Goal: Task Accomplishment & Management: Manage account settings

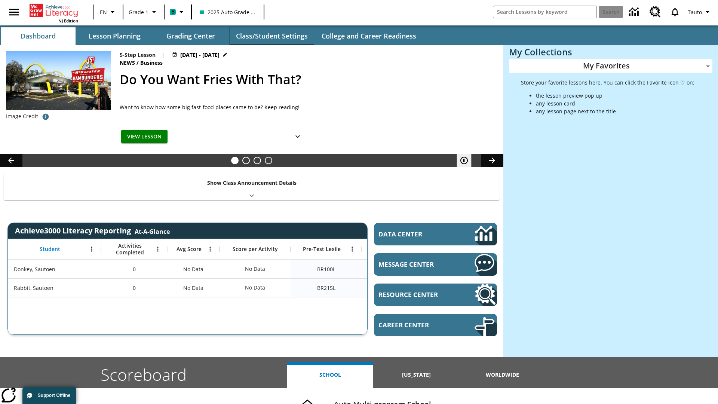
click at [272, 36] on button "Class/Student Settings" at bounding box center [272, 36] width 85 height 18
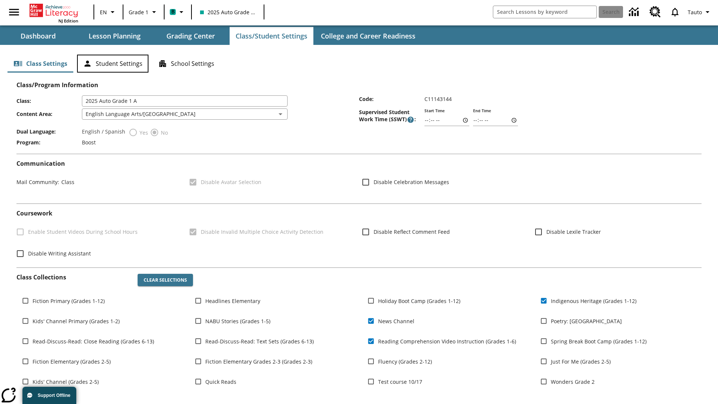
click at [113, 64] on button "Student Settings" at bounding box center [112, 64] width 71 height 18
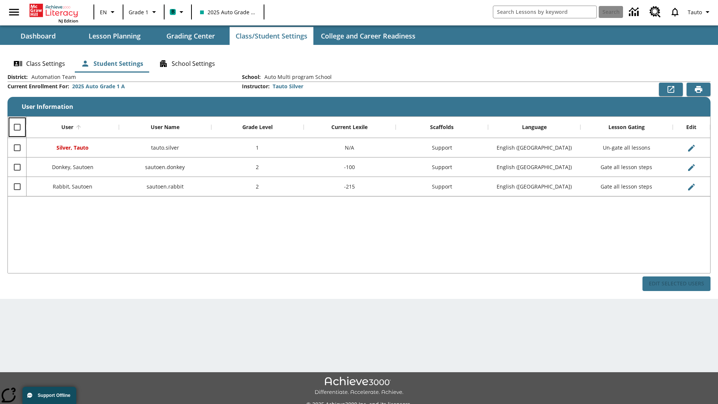
click at [17, 127] on input "Select all rows" at bounding box center [17, 127] width 16 height 16
checkbox input "true"
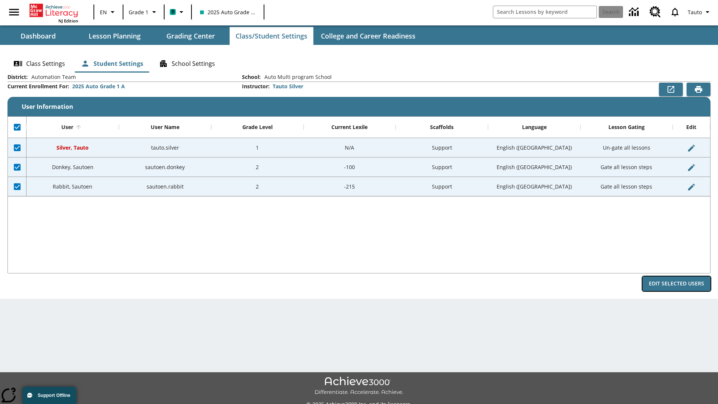
click at [677, 284] on button "Edit Selected Users" at bounding box center [677, 283] width 68 height 15
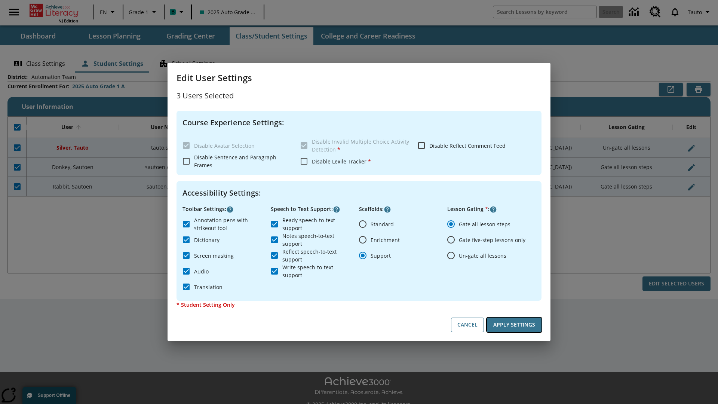
click at [514, 325] on button "Apply Settings" at bounding box center [514, 325] width 55 height 15
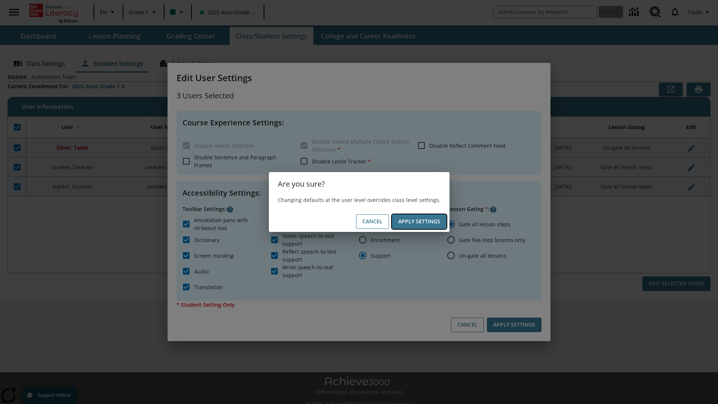
click at [419, 221] on button "Apply Settings" at bounding box center [419, 221] width 55 height 15
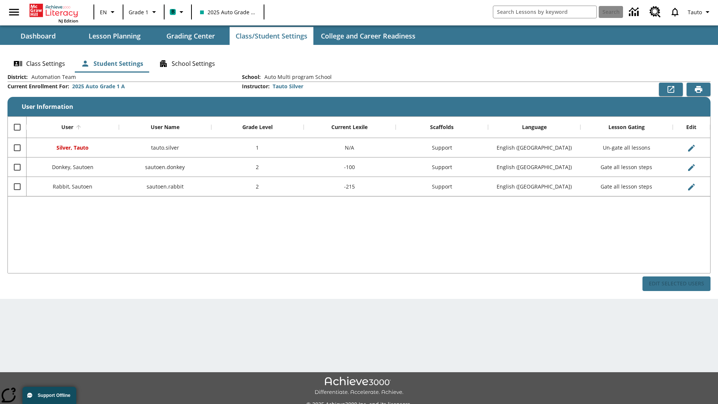
checkbox input "false"
click at [700, 12] on span "Tauto" at bounding box center [694, 12] width 14 height 8
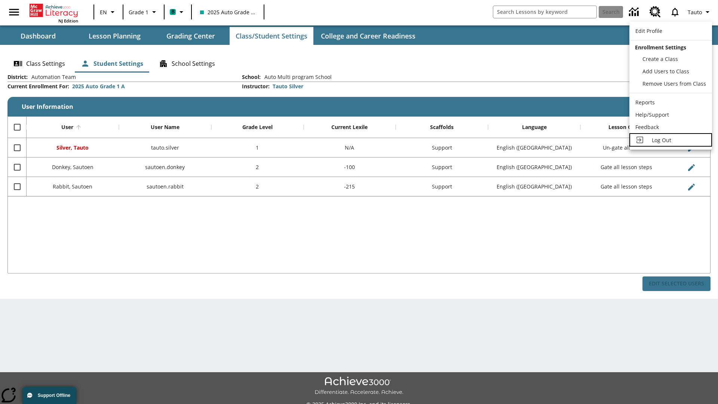
click at [671, 140] on span "Log Out" at bounding box center [661, 140] width 19 height 7
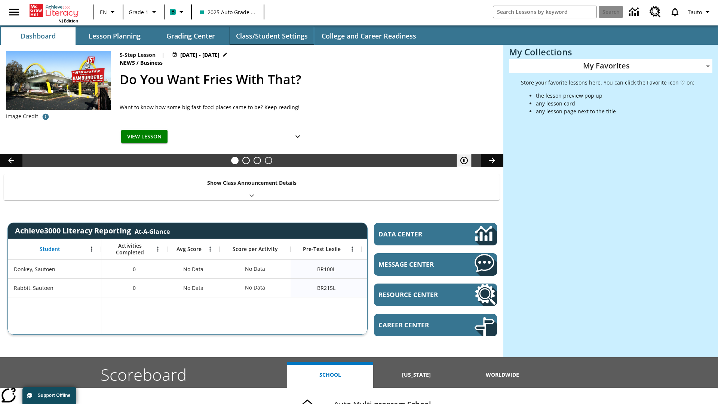
click at [272, 36] on button "Class/Student Settings" at bounding box center [272, 36] width 85 height 18
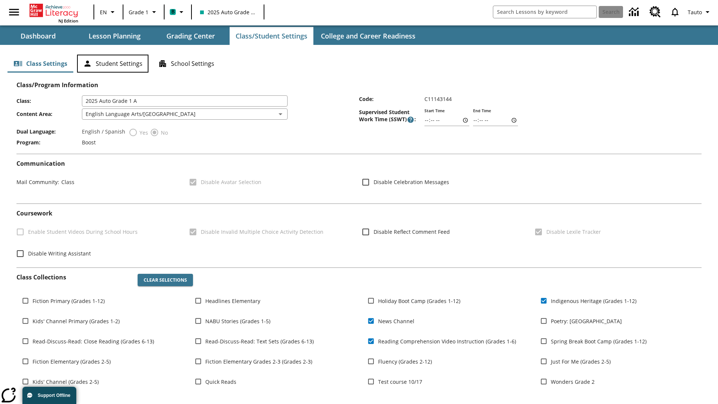
click at [113, 64] on button "Student Settings" at bounding box center [112, 64] width 71 height 18
